Goal: Task Accomplishment & Management: Manage account settings

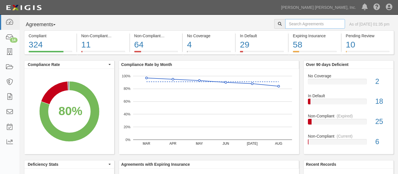
click at [290, 24] on input "text" at bounding box center [316, 24] width 60 height 10
click at [315, 21] on input "text" at bounding box center [316, 24] width 60 height 10
type input "hooten"
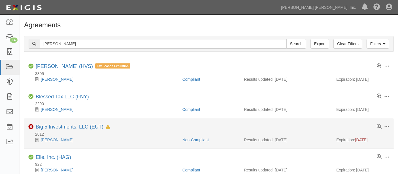
click at [155, 122] on li "Toggle Agreement Dropdown Edit Log activity Add task Send message Archive Delet…" at bounding box center [209, 133] width 370 height 30
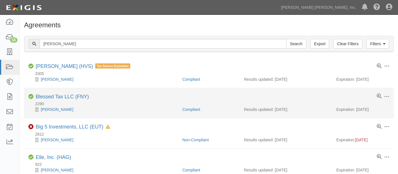
drag, startPoint x: 144, startPoint y: 112, endPoint x: 167, endPoint y: 96, distance: 27.9
click at [167, 96] on div "Toggle Agreement Dropdown Edit Log activity Add task Send message Archive Delet…" at bounding box center [209, 103] width 362 height 18
click at [65, 94] on link "Blessed Tax LLC (FNY)" at bounding box center [62, 97] width 53 height 6
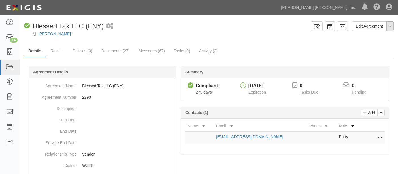
click at [391, 25] on button "Toggle Agreement Dropdown" at bounding box center [390, 26] width 7 height 10
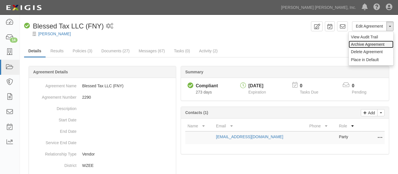
click at [379, 43] on link "Archive Agreement" at bounding box center [371, 44] width 45 height 7
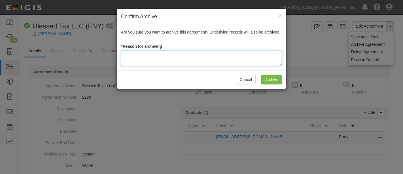
click at [200, 54] on textarea at bounding box center [201, 57] width 161 height 15
drag, startPoint x: 199, startPoint y: 54, endPoint x: 106, endPoint y: 59, distance: 93.1
click at [106, 59] on div "Confirm Archive × Are you sure you want to archive this agreement? Underlying r…" at bounding box center [201, 87] width 403 height 174
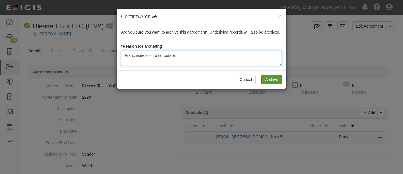
type textarea "Franchisee sold to corporate"
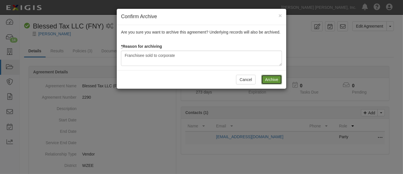
click at [273, 79] on input "Archive" at bounding box center [271, 80] width 21 height 10
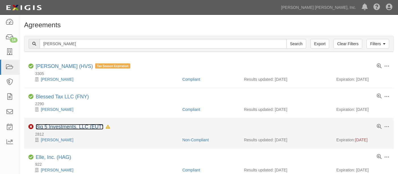
click at [93, 125] on link "Big 5 Investments, LLC (EUT)" at bounding box center [70, 127] width 68 height 6
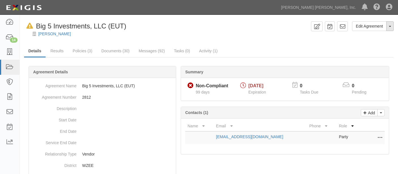
click at [392, 25] on button "Toggle Agreement Dropdown" at bounding box center [390, 26] width 7 height 10
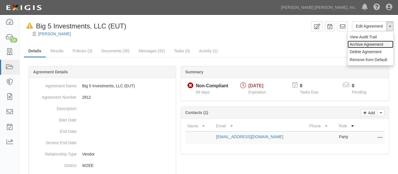
click at [380, 42] on link "Archive Agreement" at bounding box center [371, 44] width 46 height 7
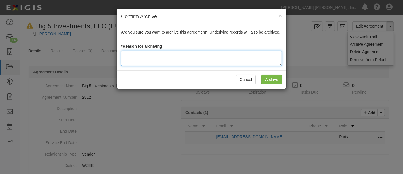
click at [206, 55] on textarea at bounding box center [201, 57] width 161 height 15
paste textarea "Franchisee sold to corporate"
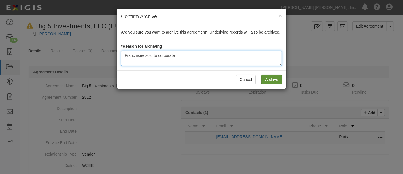
type textarea "Franchisee sold to corporate"
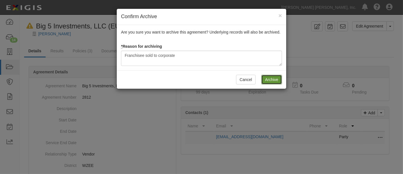
click at [271, 78] on input "Archive" at bounding box center [271, 80] width 21 height 10
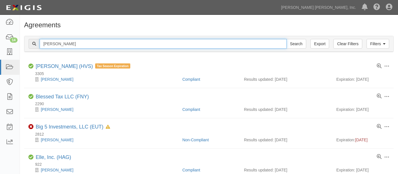
drag, startPoint x: 62, startPoint y: 42, endPoint x: 35, endPoint y: 43, distance: 26.7
click at [35, 43] on div "hooten Search" at bounding box center [168, 44] width 278 height 10
type input "[PERSON_NAME]"
click at [287, 39] on input "Search" at bounding box center [297, 44] width 20 height 10
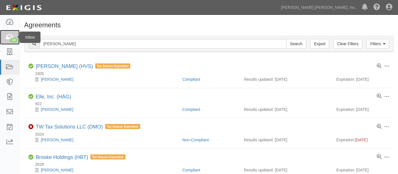
click at [11, 37] on icon at bounding box center [10, 37] width 8 height 7
